Goal: Information Seeking & Learning: Find specific fact

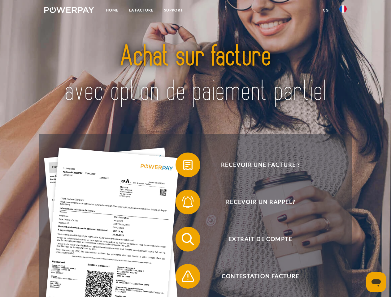
click at [69, 11] on img at bounding box center [69, 10] width 50 height 6
click at [343, 11] on img at bounding box center [342, 8] width 7 height 7
click at [326, 10] on link "CG" at bounding box center [326, 10] width 16 height 11
click at [183, 166] on span at bounding box center [178, 165] width 31 height 31
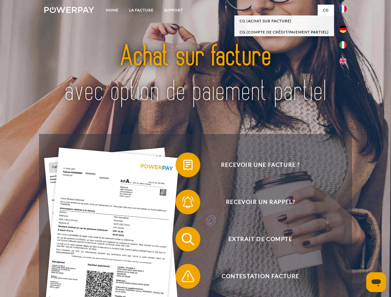
click at [183, 203] on span at bounding box center [178, 202] width 31 height 31
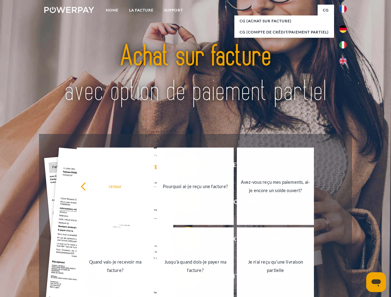
click at [183, 241] on link "Jusqu'à quand dois-je payer ma facture?" at bounding box center [195, 266] width 77 height 77
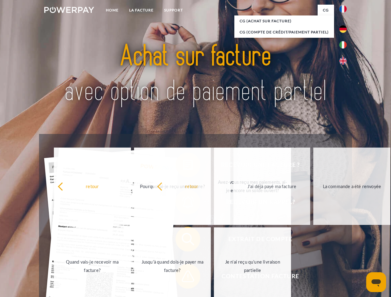
click at [183, 278] on span at bounding box center [178, 276] width 31 height 31
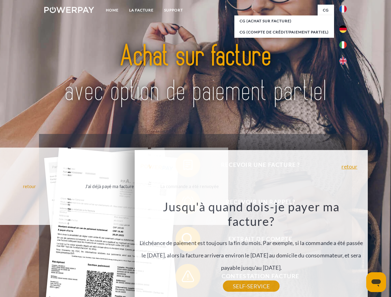
click at [376, 282] on icon "Ouvrir la fenêtre de messagerie" at bounding box center [376, 283] width 9 height 7
